Goal: Task Accomplishment & Management: Use online tool/utility

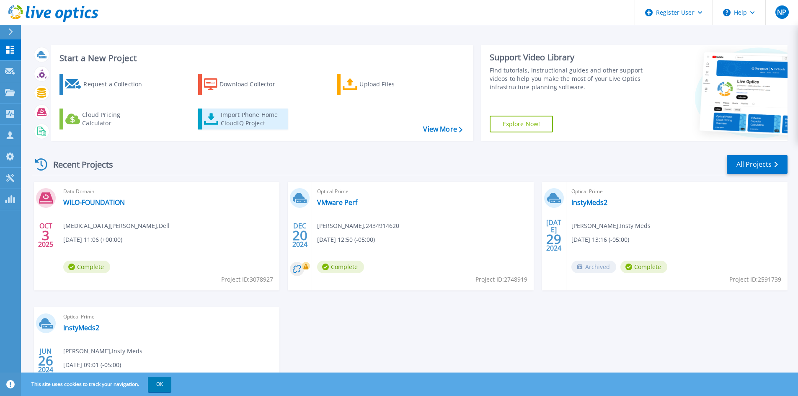
click at [257, 121] on div "Import Phone Home CloudIQ Project" at bounding box center [253, 119] width 65 height 17
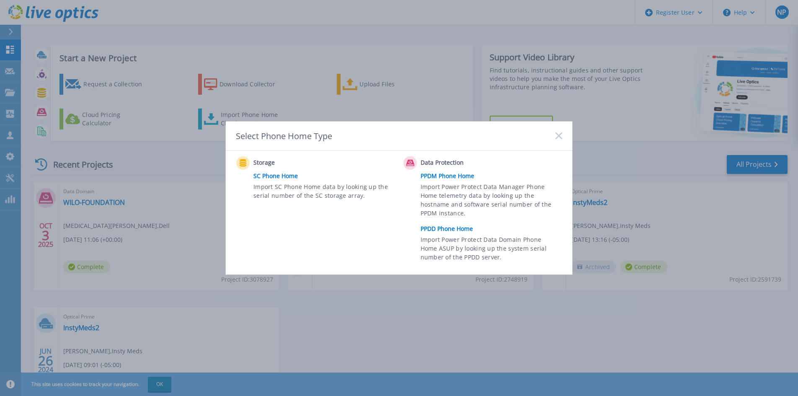
click at [437, 228] on link "PPDD Phone Home" at bounding box center [493, 228] width 146 height 13
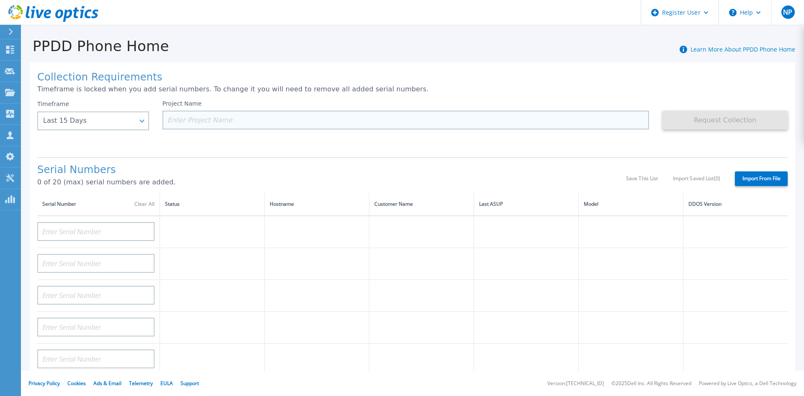
click at [197, 125] on input at bounding box center [405, 120] width 487 height 19
paste input "Expansão DD"
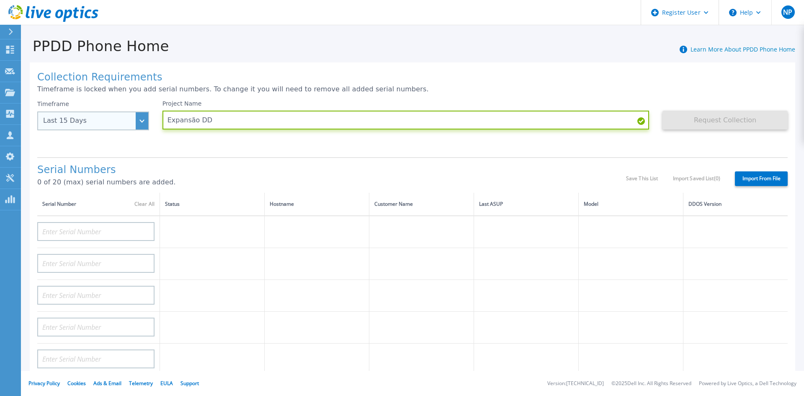
type input "Expansão DD"
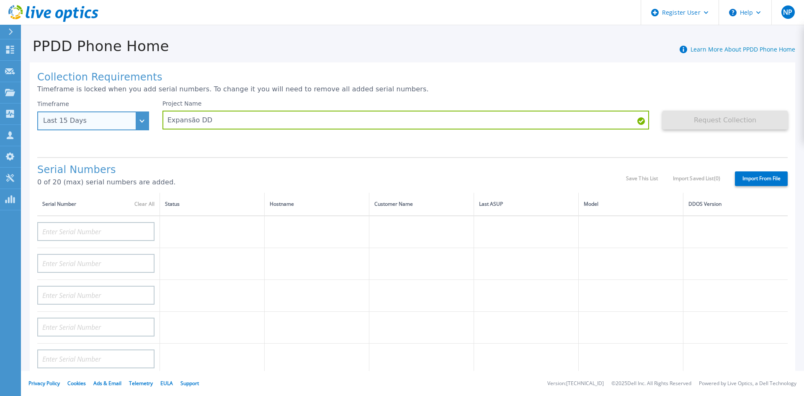
click at [136, 121] on div "Last 15 Days" at bounding box center [93, 120] width 112 height 19
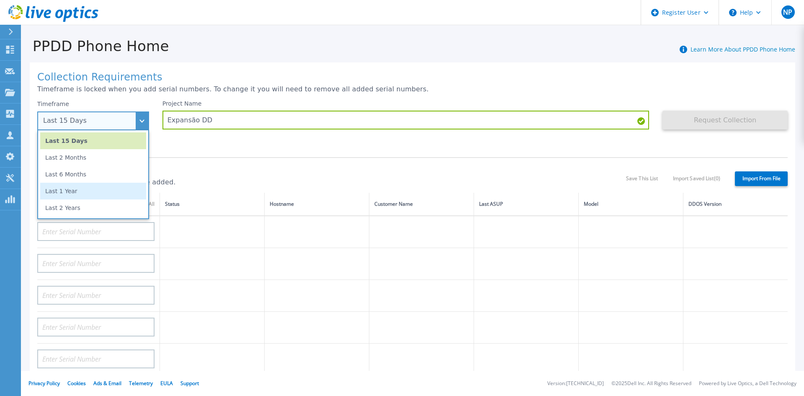
click at [77, 196] on li "Last 1 Year" at bounding box center [93, 191] width 106 height 17
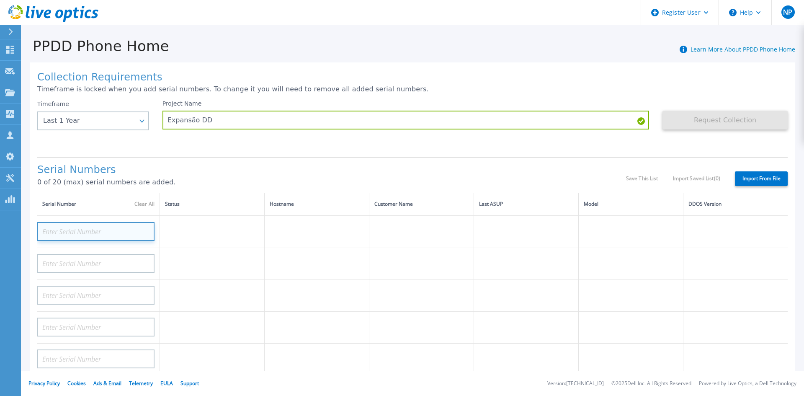
click at [80, 234] on input at bounding box center [95, 231] width 117 height 19
paste input "CKM01221706035"
type input "CKM01221706035"
click at [193, 147] on div "Project Name Expansão DD" at bounding box center [412, 125] width 500 height 50
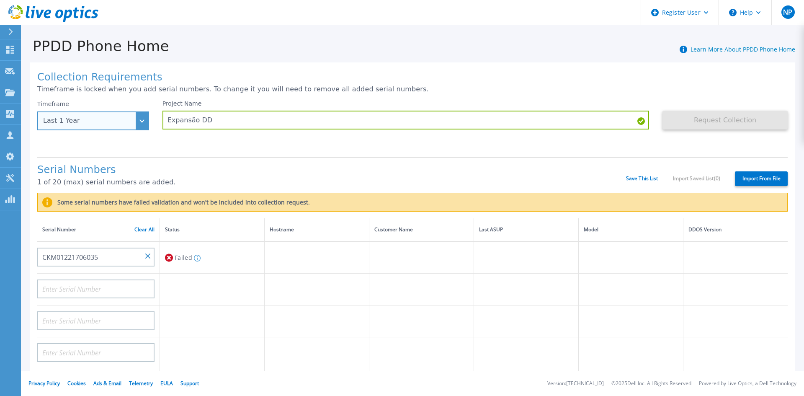
click at [136, 121] on div "Last 1 Year" at bounding box center [93, 120] width 112 height 19
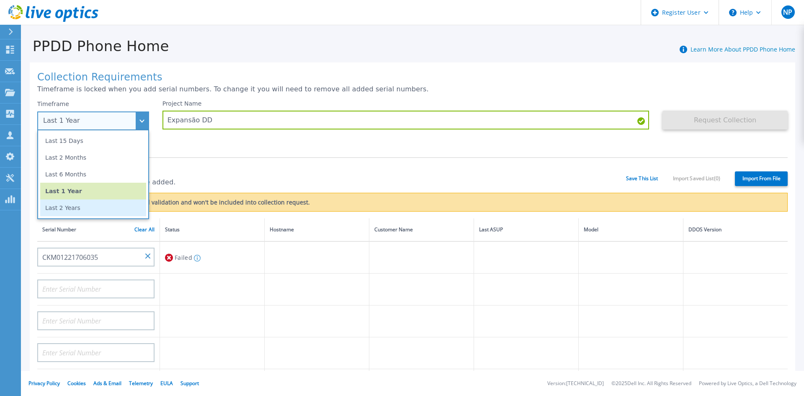
click at [79, 210] on li "Last 2 Years" at bounding box center [93, 207] width 106 height 17
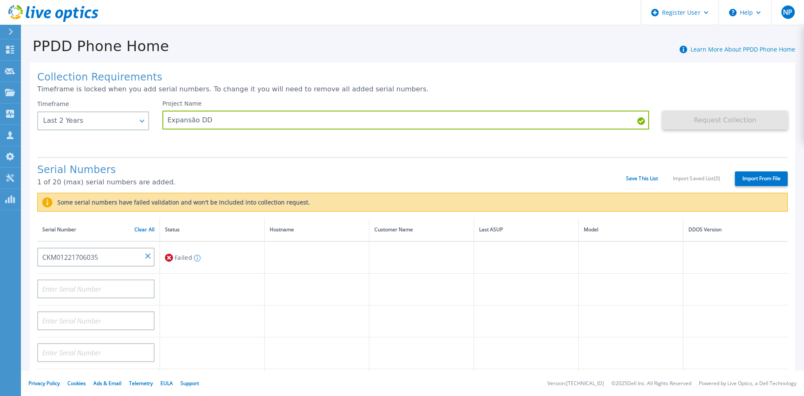
click at [213, 147] on div "Project Name Expansão DD" at bounding box center [412, 125] width 500 height 50
click at [149, 230] on link "Clear All" at bounding box center [144, 230] width 20 height 6
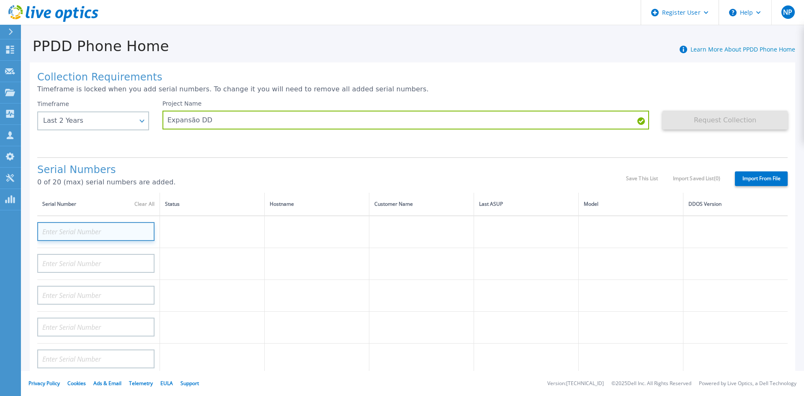
click at [117, 234] on input at bounding box center [95, 231] width 117 height 19
paste input "CKM01221706035"
type input "CKM01221706035"
click at [185, 145] on div "Project Name Expansão DD" at bounding box center [412, 125] width 500 height 50
click at [79, 230] on input at bounding box center [95, 231] width 117 height 19
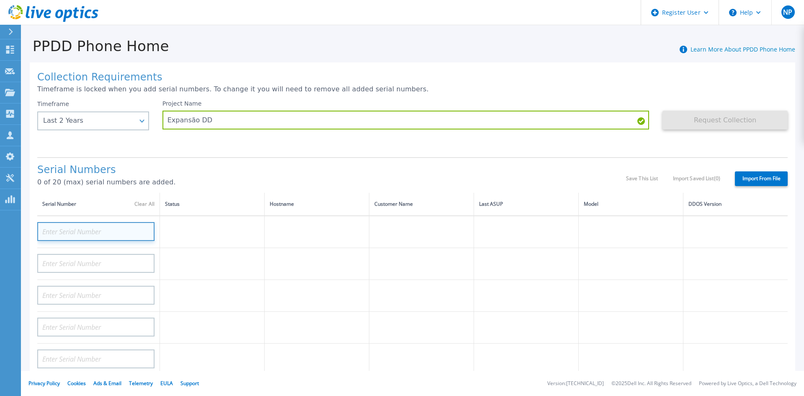
paste input "CKM01221706035"
type input "CKM01221706035"
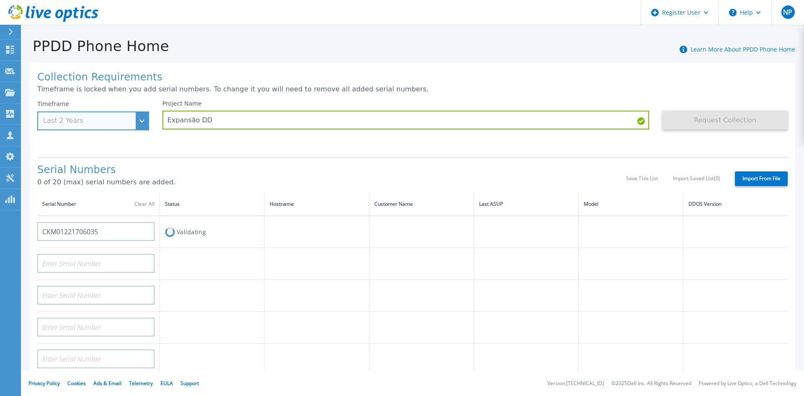
click at [137, 116] on div "Timeframe Last 2 Years" at bounding box center [93, 115] width 112 height 30
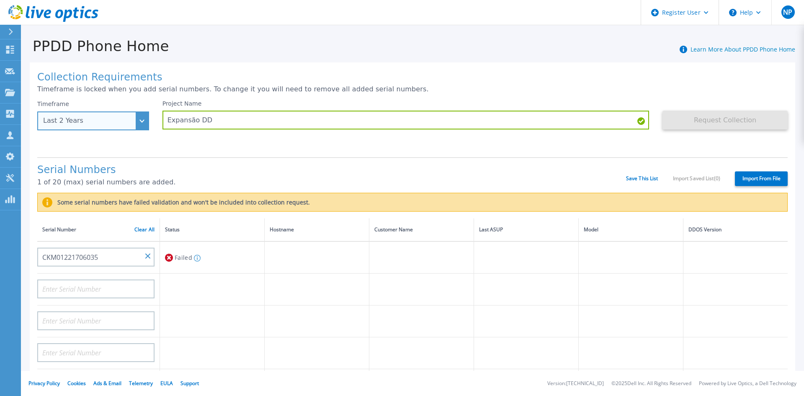
click at [139, 122] on div "Last 2 Years" at bounding box center [93, 120] width 112 height 19
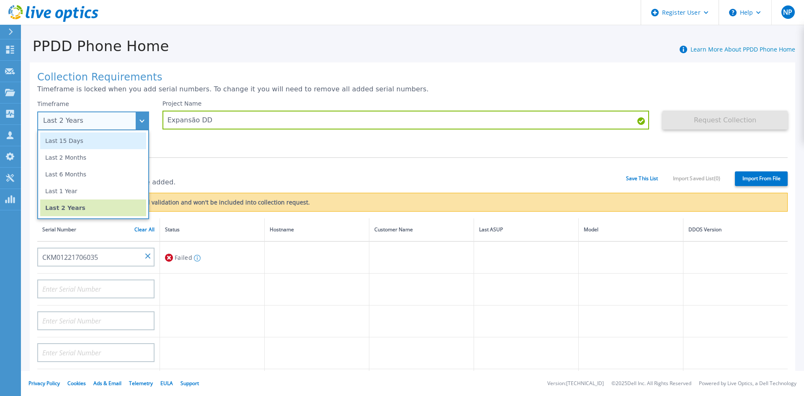
click at [84, 140] on li "Last 15 Days" at bounding box center [93, 140] width 106 height 17
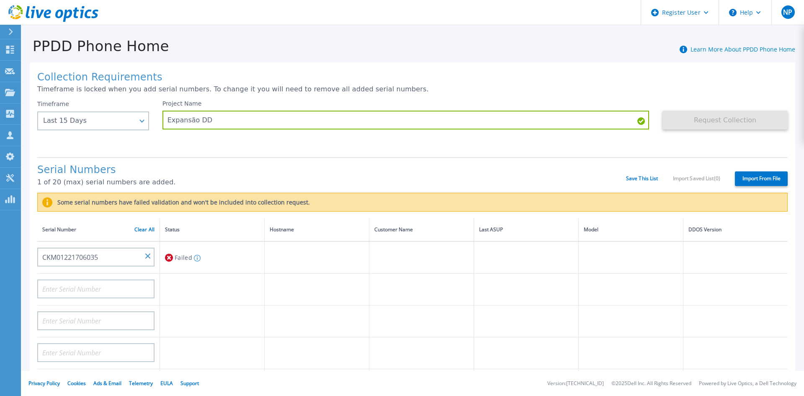
click at [186, 153] on div "Collection Requirements Timeframe is locked when you add serial numbers. To cha…" at bounding box center [412, 311] width 765 height 499
click at [149, 228] on link "Clear All" at bounding box center [144, 230] width 20 height 6
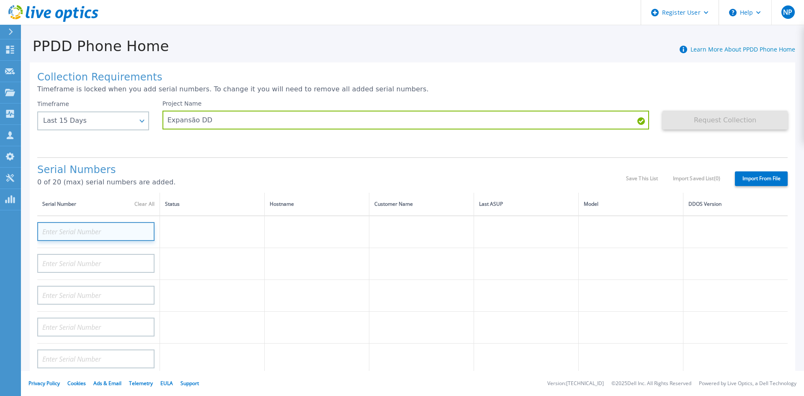
click at [100, 235] on input at bounding box center [95, 231] width 117 height 19
paste input "CKM01221706035"
type input "CKM01221706035"
click at [183, 153] on div "Collection Requirements Timeframe is locked when you add serial numbers. To cha…" at bounding box center [412, 299] width 765 height 474
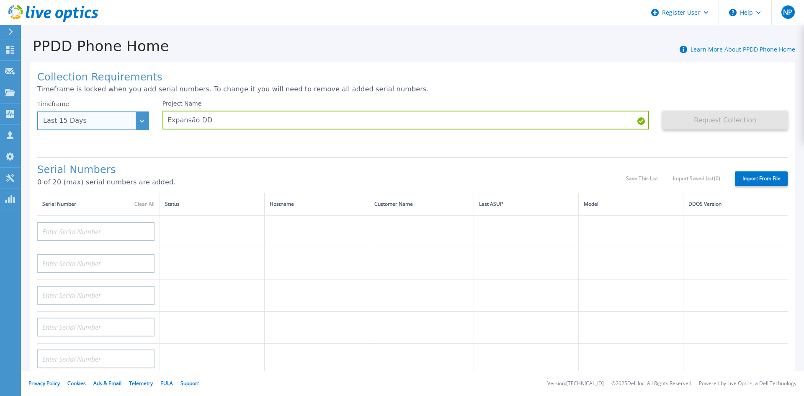
click at [132, 122] on div "Last 15 Days" at bounding box center [88, 121] width 91 height 8
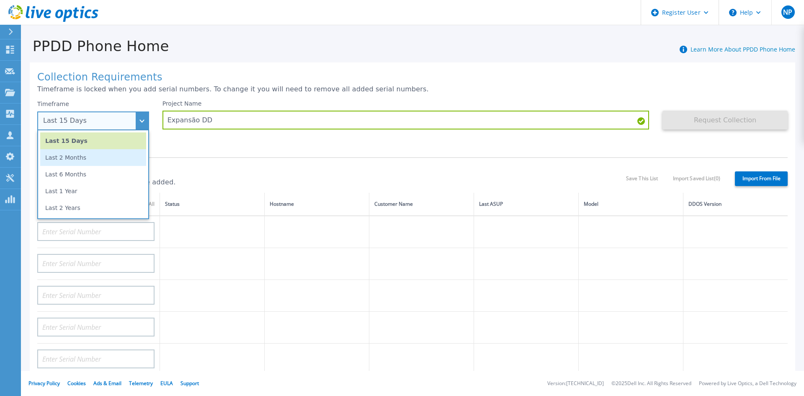
click at [57, 159] on li "Last 2 Months" at bounding box center [93, 157] width 106 height 17
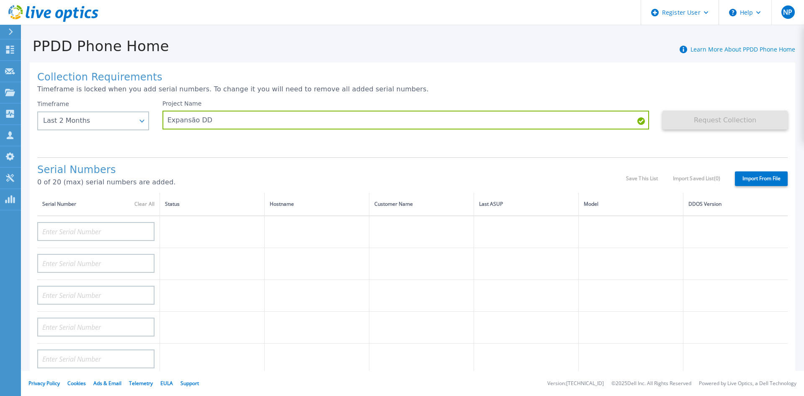
click at [201, 143] on div "Project Name Expansão DD" at bounding box center [412, 125] width 500 height 50
click at [119, 227] on input at bounding box center [95, 231] width 117 height 19
paste input "CKM01221706035"
type input "CKM01221706035"
click at [179, 156] on div "Collection Requirements Timeframe is locked when you add serial numbers. To cha…" at bounding box center [412, 299] width 765 height 474
